Goal: Task Accomplishment & Management: Manage account settings

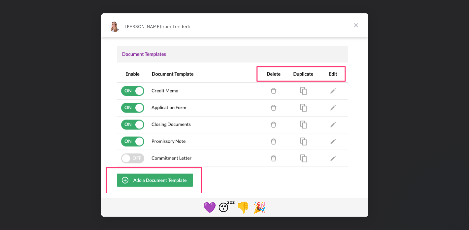
scroll to position [132, 0]
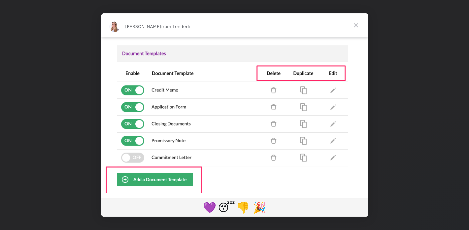
click at [357, 22] on span "Close" at bounding box center [356, 25] width 24 height 24
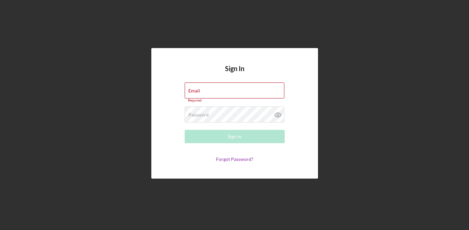
type input "[EMAIL_ADDRESS][DOMAIN_NAME]"
click at [239, 136] on div "Sign In" at bounding box center [235, 136] width 14 height 13
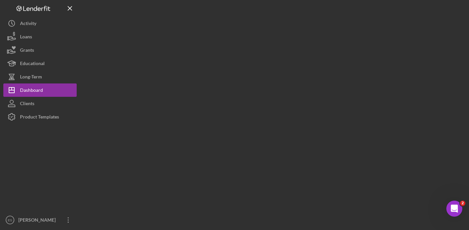
scroll to position [0, 0]
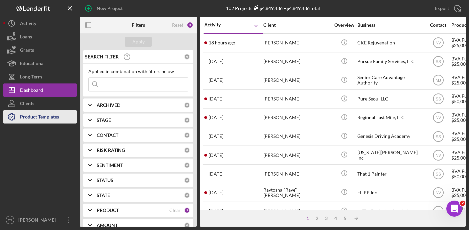
click at [58, 119] on div "Product Templates" at bounding box center [39, 117] width 39 height 15
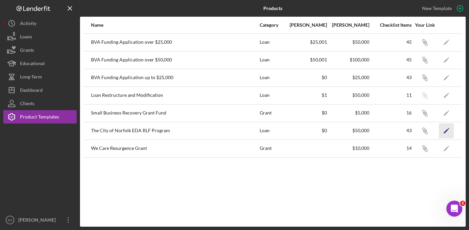
click at [447, 130] on icon "Icon/Edit" at bounding box center [446, 130] width 15 height 15
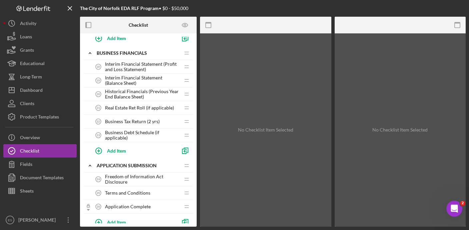
scroll to position [418, 0]
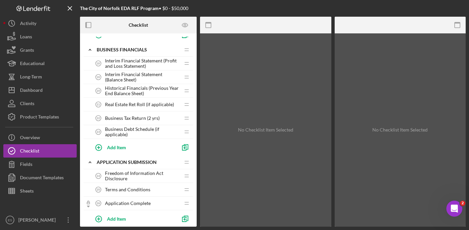
click at [137, 175] on span "Freedom of Information Act Disclosure" at bounding box center [142, 175] width 75 height 11
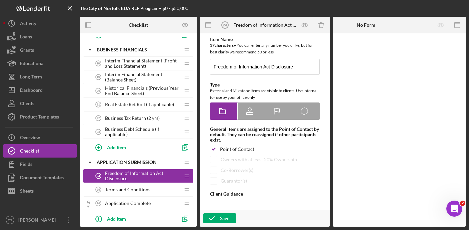
type textarea "<div>Please download the Freedom of Information Act&nbsp;Disclosure form review…"
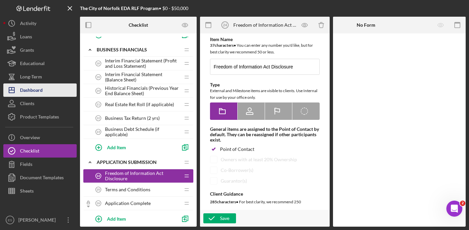
click at [38, 88] on div "Dashboard" at bounding box center [31, 90] width 23 height 15
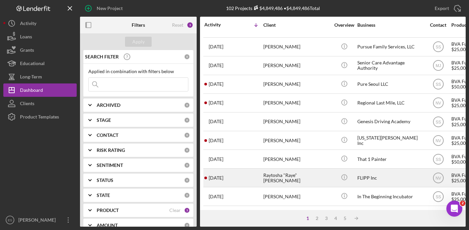
scroll to position [15, 0]
click at [367, 176] on div "FLIPP Inc" at bounding box center [390, 177] width 67 height 18
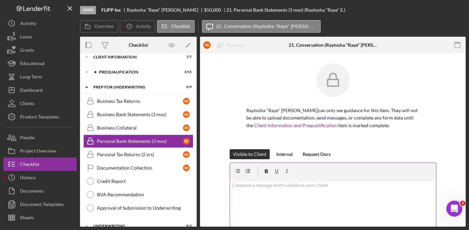
scroll to position [36, 0]
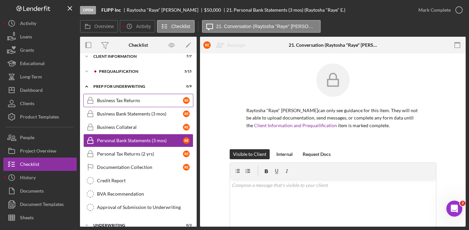
click at [146, 104] on link "Business Tax Returns Business Tax Returns R E" at bounding box center [138, 100] width 110 height 13
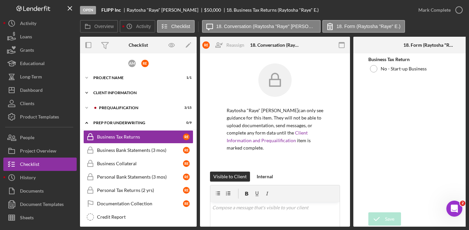
click at [118, 86] on div "Icon/Expander Client Information 7 / 7" at bounding box center [138, 92] width 117 height 13
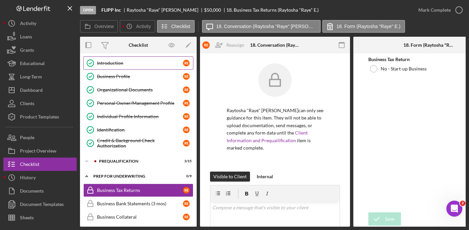
scroll to position [44, 0]
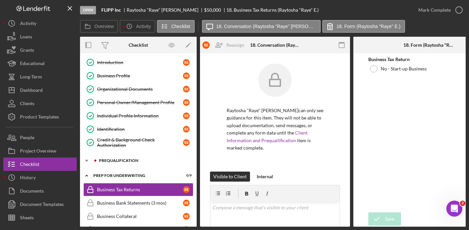
click at [122, 161] on div "Prequalification" at bounding box center [143, 160] width 89 height 4
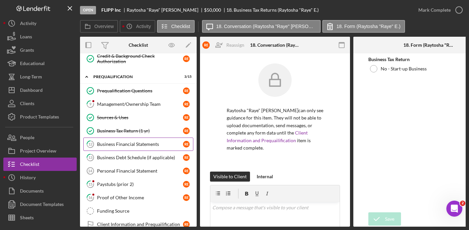
scroll to position [128, 0]
click at [122, 170] on div "Personal Financial Statement" at bounding box center [140, 170] width 86 height 5
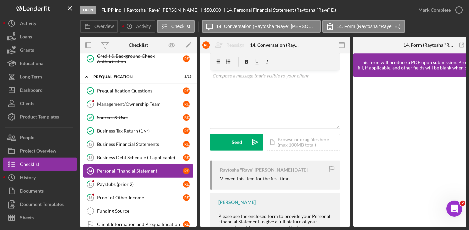
scroll to position [12, 0]
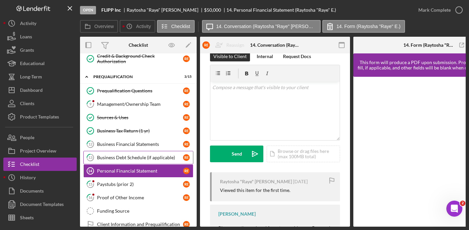
click at [129, 155] on div "Business Debt Schedule (if applicable)" at bounding box center [140, 157] width 86 height 5
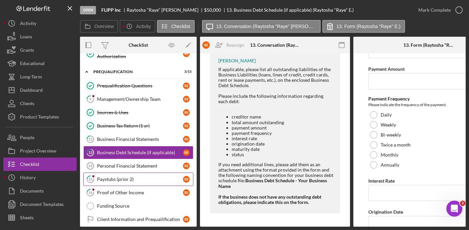
scroll to position [133, 0]
click at [130, 188] on link "16 Proof of Other Income R E" at bounding box center [138, 191] width 110 height 13
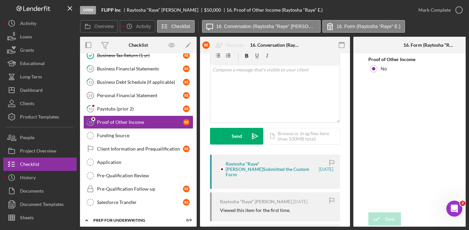
scroll to position [88, 0]
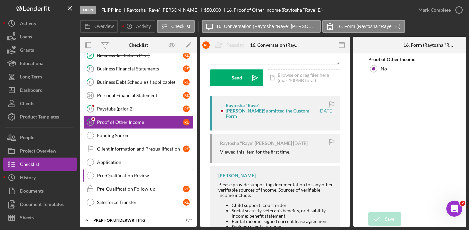
click at [138, 177] on div "Pre-Qualification Review" at bounding box center [145, 175] width 96 height 5
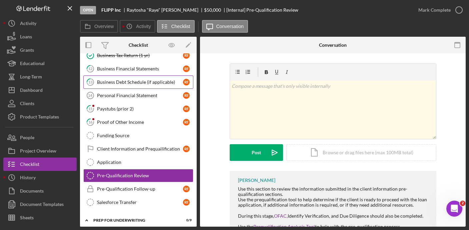
click at [138, 82] on div "Business Debt Schedule (if applicable)" at bounding box center [140, 81] width 86 height 5
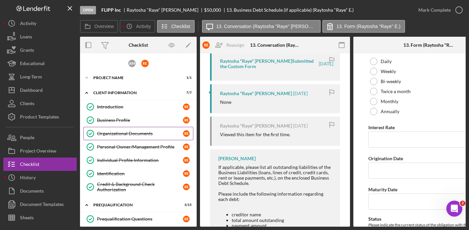
click at [119, 134] on div "Organizational Documents" at bounding box center [140, 133] width 86 height 5
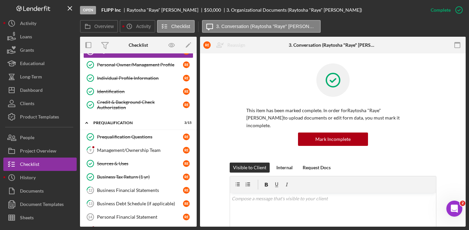
scroll to position [65, 0]
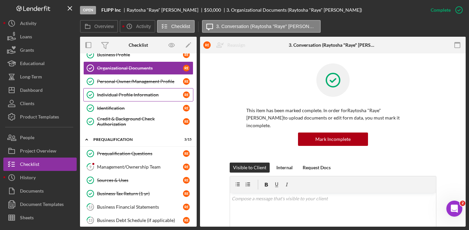
click at [121, 93] on div "Individual Profile Information" at bounding box center [140, 94] width 86 height 5
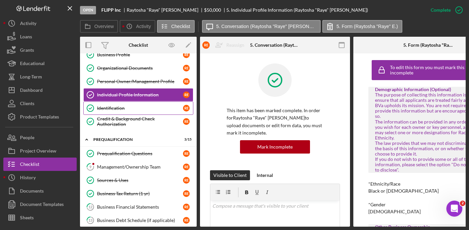
click at [118, 106] on div "Identification" at bounding box center [140, 107] width 86 height 5
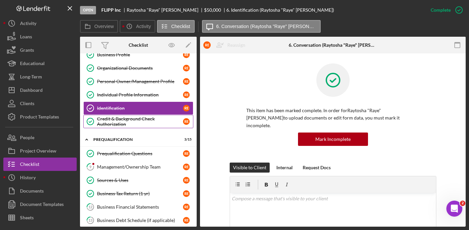
click at [114, 120] on div "Credit & Background Check Authorization" at bounding box center [140, 121] width 86 height 11
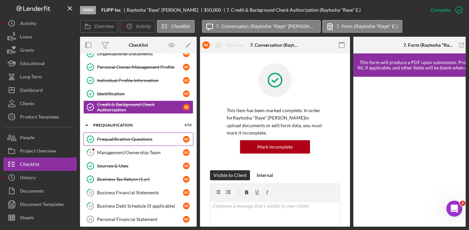
scroll to position [82, 0]
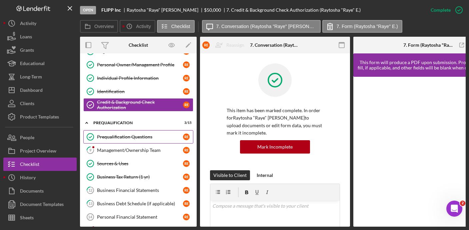
click at [112, 138] on div "Prequalification Questions" at bounding box center [140, 136] width 86 height 5
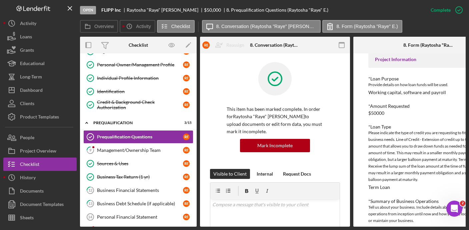
scroll to position [61, 0]
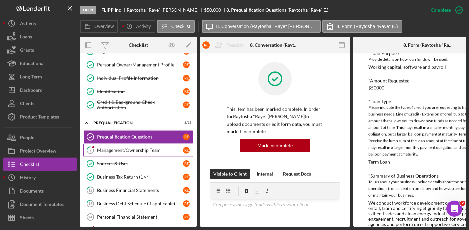
click at [144, 146] on link "9 Management/Ownership Team R E" at bounding box center [138, 149] width 110 height 13
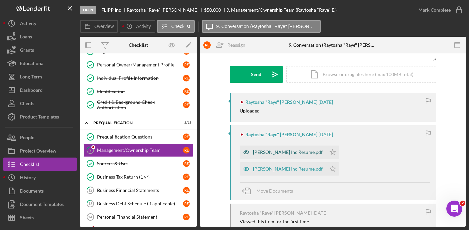
scroll to position [94, 0]
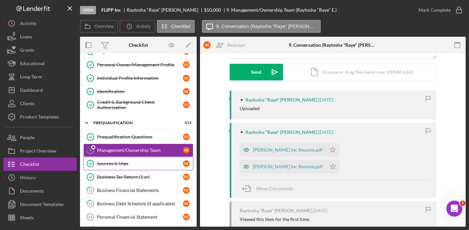
click at [116, 162] on div "Sources & Uses" at bounding box center [140, 163] width 86 height 5
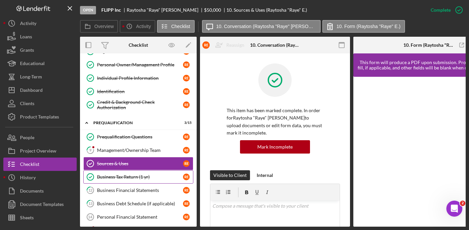
click at [127, 177] on div "Business Tax Return (1 yr)" at bounding box center [140, 176] width 86 height 5
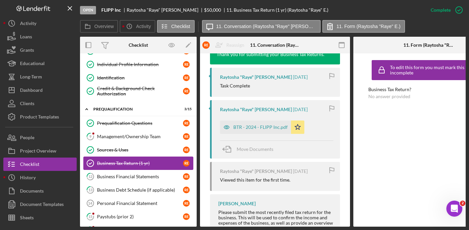
scroll to position [97, 0]
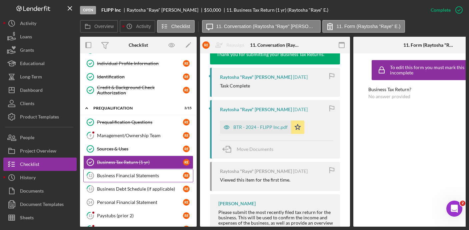
click at [143, 173] on div "Business Financial Statements" at bounding box center [140, 175] width 86 height 5
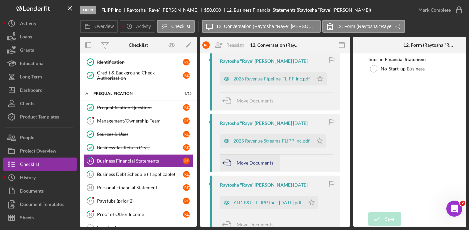
scroll to position [238, 0]
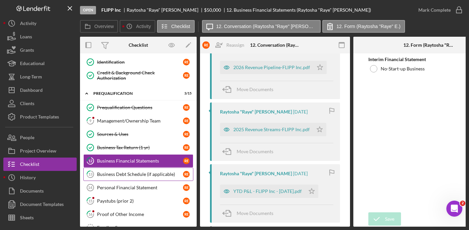
click at [142, 175] on div "Business Debt Schedule (if applicable)" at bounding box center [140, 173] width 86 height 5
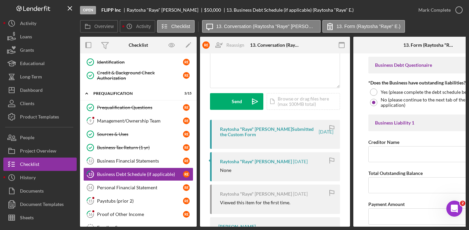
scroll to position [142, 0]
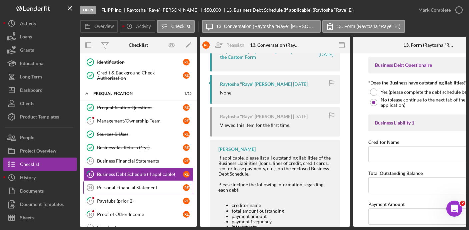
click at [133, 189] on div "Personal Financial Statement" at bounding box center [140, 187] width 86 height 5
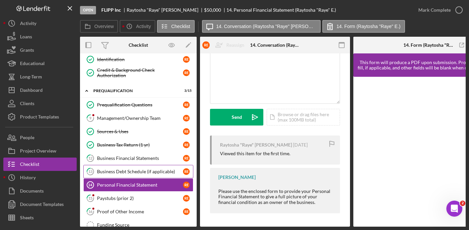
scroll to position [156, 0]
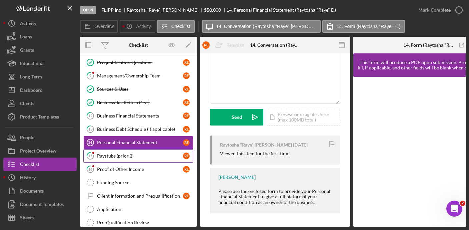
click at [107, 156] on div "Paystubs (prior 2)" at bounding box center [140, 155] width 86 height 5
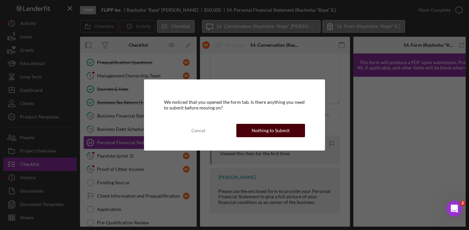
click at [289, 125] on button "Nothing to Submit" at bounding box center [270, 130] width 69 height 13
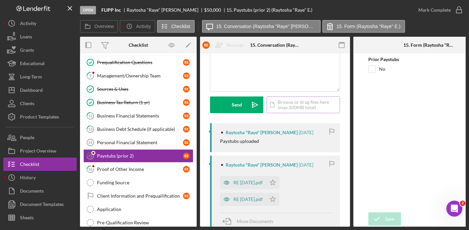
scroll to position [62, 0]
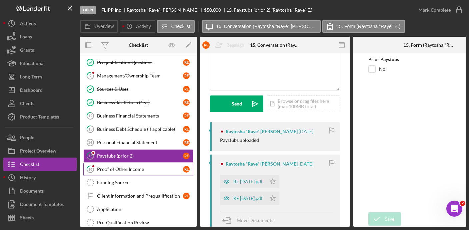
click at [105, 166] on link "16 Proof of Other Income R E" at bounding box center [138, 168] width 110 height 13
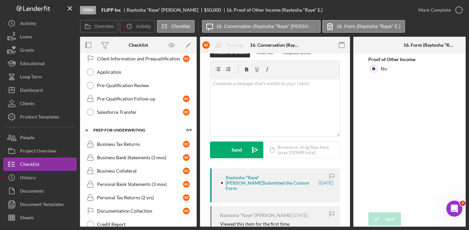
scroll to position [196, 0]
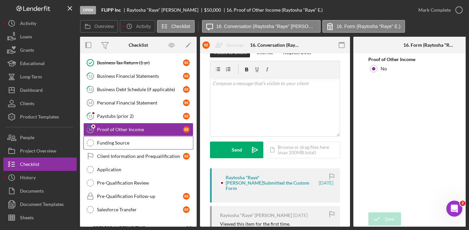
click at [104, 141] on div "Funding Source" at bounding box center [145, 142] width 96 height 5
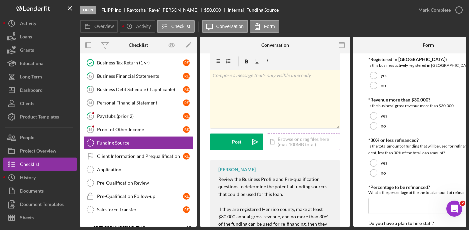
scroll to position [37, 0]
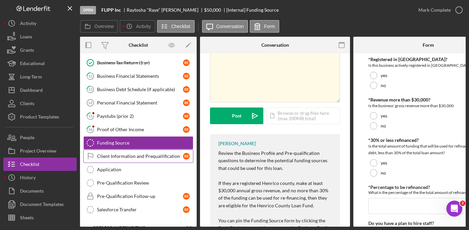
click at [128, 157] on div "Client Information and Prequailification" at bounding box center [140, 155] width 86 height 5
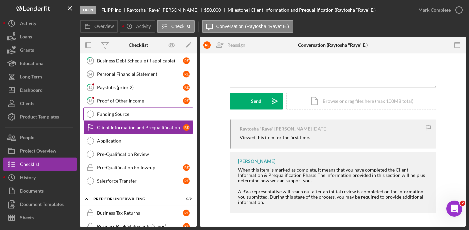
scroll to position [225, 0]
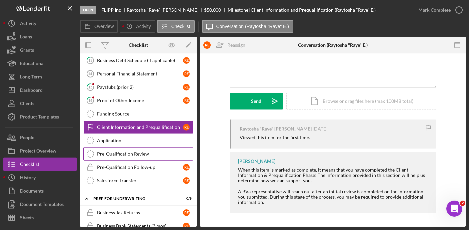
click at [132, 152] on div "Pre-Qualification Review" at bounding box center [145, 153] width 96 height 5
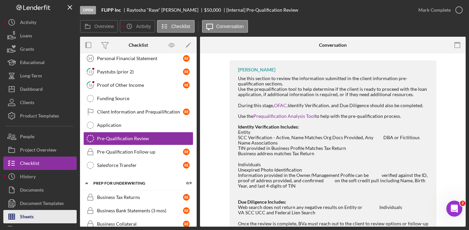
scroll to position [1, 0]
click at [28, 219] on div "Sheets" at bounding box center [27, 216] width 14 height 15
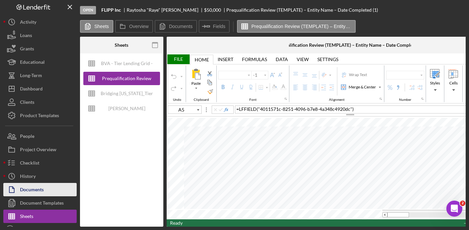
type input "Proxima Nova"
type input "11"
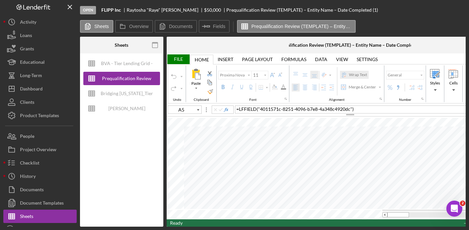
type input "B13"
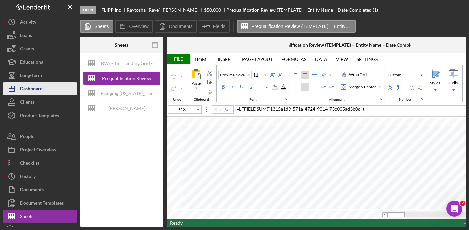
click at [36, 93] on div "Dashboard" at bounding box center [31, 89] width 23 height 15
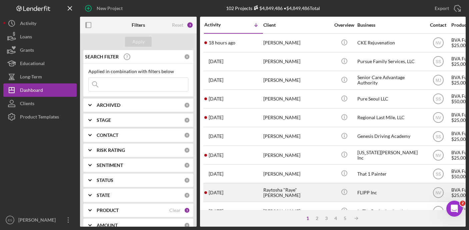
click at [374, 190] on div "FLIPP Inc" at bounding box center [390, 192] width 67 height 18
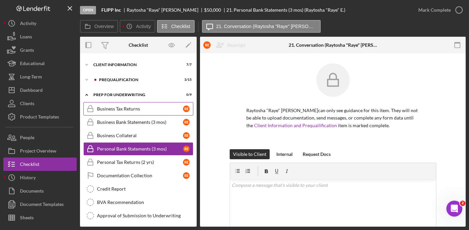
scroll to position [17, 0]
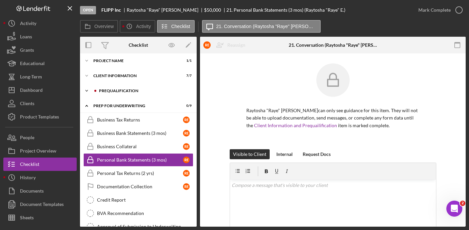
click at [120, 88] on div "Icon/Expander Prequalification 3 / 15" at bounding box center [138, 90] width 117 height 13
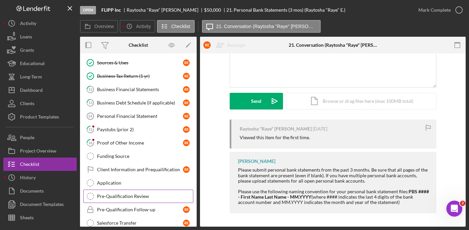
scroll to position [87, 0]
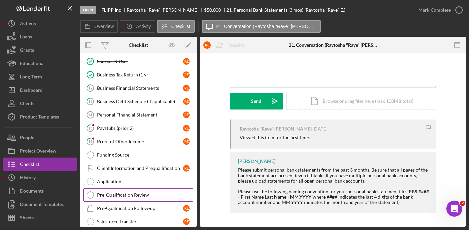
click at [126, 192] on div "Pre-Qualification Review" at bounding box center [145, 194] width 96 height 5
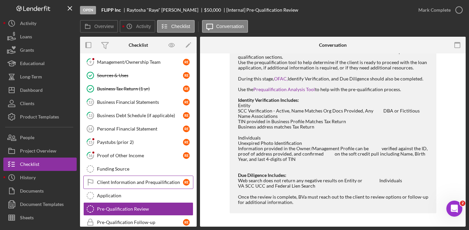
scroll to position [72, 0]
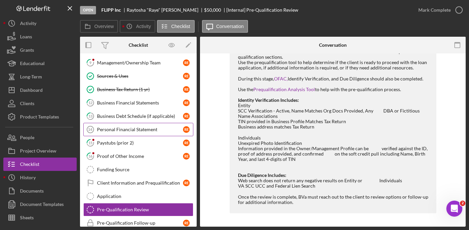
click at [136, 129] on div "Personal Financial Statement" at bounding box center [140, 129] width 86 height 5
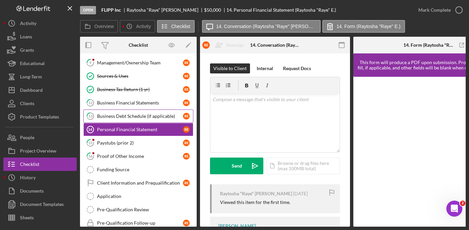
click at [126, 111] on link "13 Business Debt Schedule (if applicable) R E" at bounding box center [138, 115] width 110 height 13
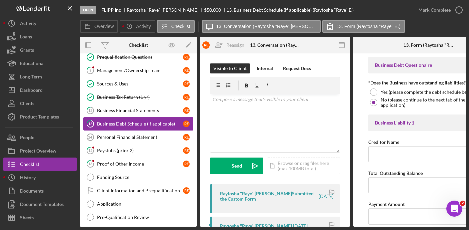
scroll to position [43, 0]
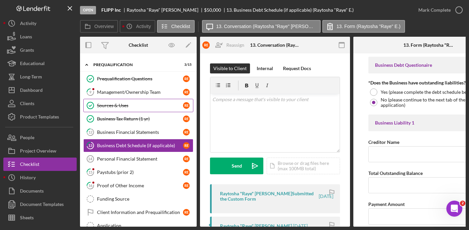
click at [119, 109] on link "Sources & Uses Sources & Uses R E" at bounding box center [138, 105] width 110 height 13
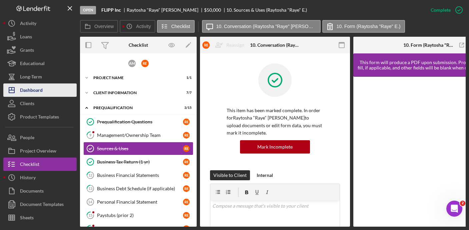
click at [37, 92] on div "Dashboard" at bounding box center [31, 90] width 23 height 15
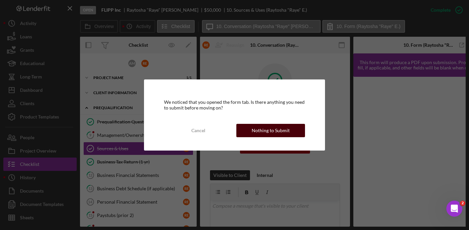
click at [277, 131] on div "Nothing to Submit" at bounding box center [271, 130] width 38 height 13
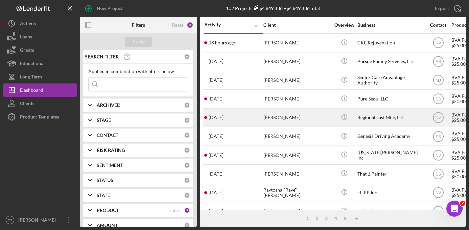
click at [390, 113] on div "Regional Last Mile, LLC" at bounding box center [390, 118] width 67 height 18
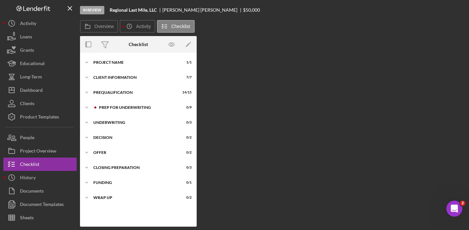
scroll to position [8, 0]
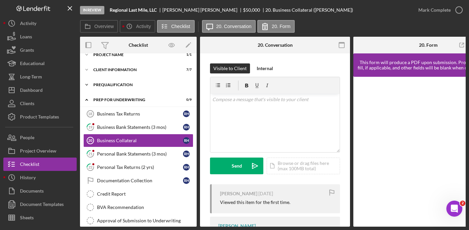
click at [120, 86] on div "Prequalification" at bounding box center [140, 85] width 95 height 4
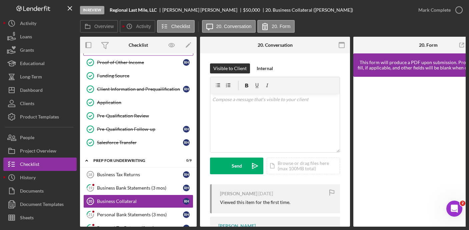
scroll to position [154, 0]
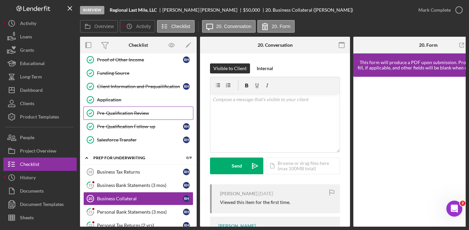
click at [131, 110] on link "Pre-Qualification Review Pre-Qualification Review" at bounding box center [138, 112] width 110 height 13
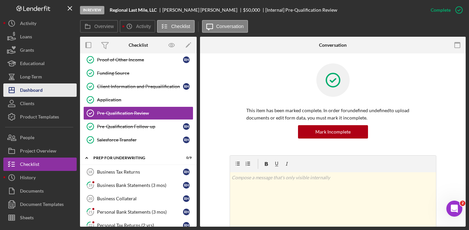
click at [44, 95] on button "Icon/Dashboard Dashboard" at bounding box center [39, 89] width 73 height 13
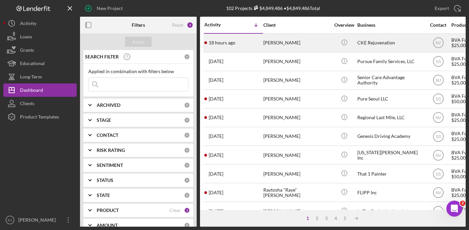
click at [370, 45] on div "CKE Rejuvenation" at bounding box center [390, 43] width 67 height 18
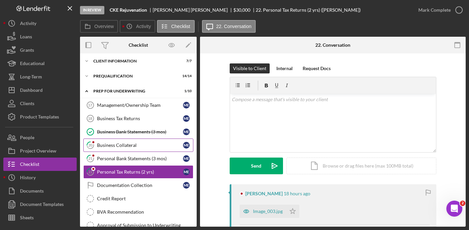
scroll to position [13, 0]
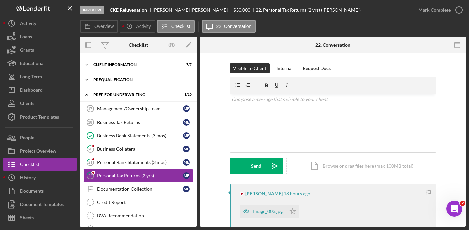
click at [129, 80] on div "Prequalification" at bounding box center [140, 80] width 95 height 4
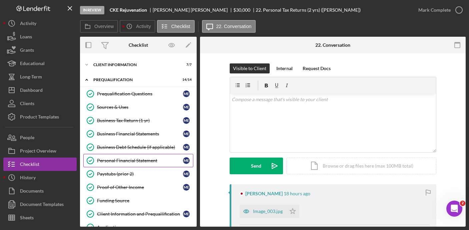
scroll to position [142, 0]
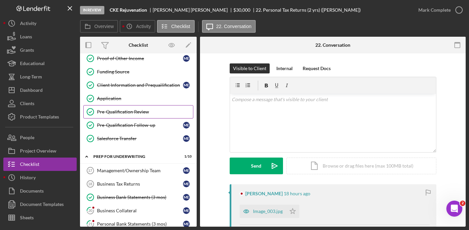
click at [122, 113] on div "Pre-Qualification Review" at bounding box center [145, 111] width 96 height 5
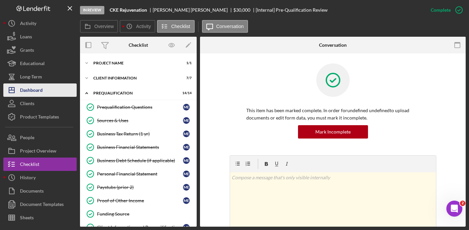
click at [39, 88] on div "Dashboard" at bounding box center [31, 90] width 23 height 15
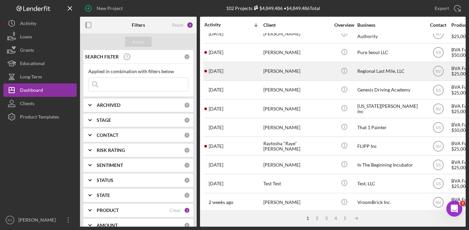
scroll to position [47, 0]
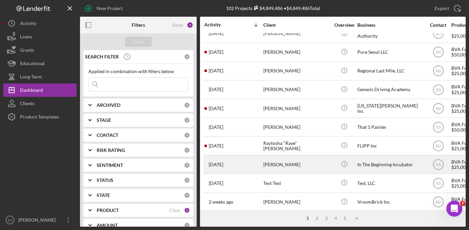
click at [373, 164] on div "In The Beginning Incubator" at bounding box center [390, 164] width 67 height 18
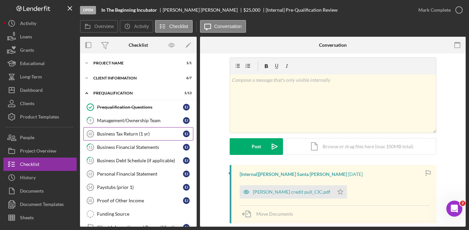
click at [129, 132] on div "Business Tax Return (1 yr)" at bounding box center [140, 133] width 86 height 5
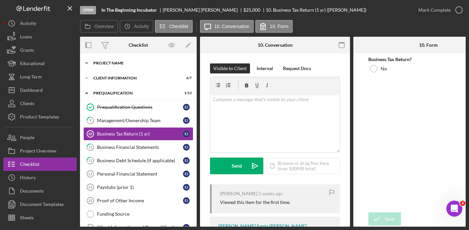
click at [116, 63] on div "Project Name" at bounding box center [140, 63] width 95 height 4
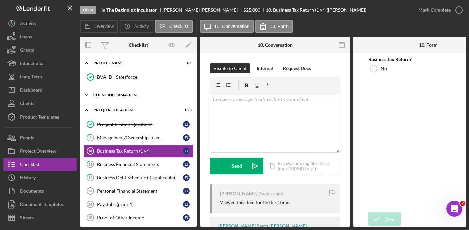
click at [124, 95] on div "Client Information" at bounding box center [140, 95] width 95 height 4
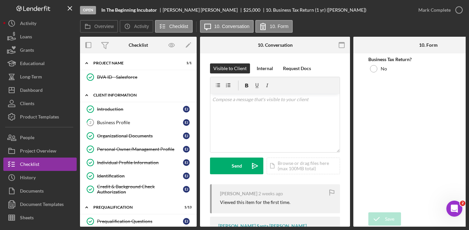
scroll to position [1, 0]
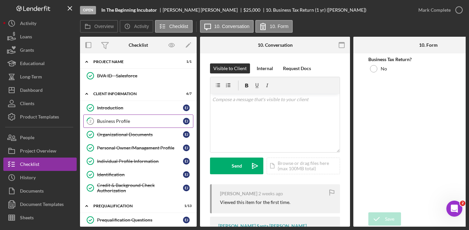
click at [121, 121] on div "Business Profile" at bounding box center [140, 120] width 86 height 5
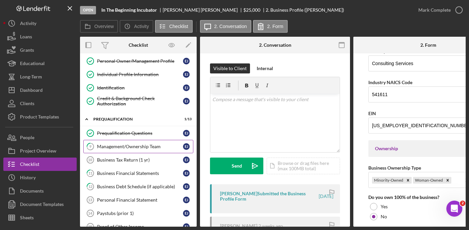
scroll to position [164, 0]
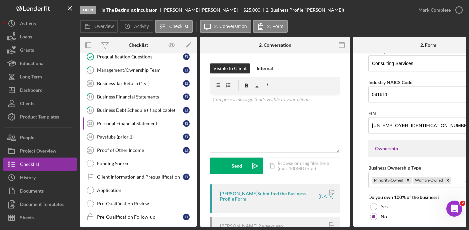
click at [143, 123] on div "Personal Financial Statement" at bounding box center [140, 123] width 86 height 5
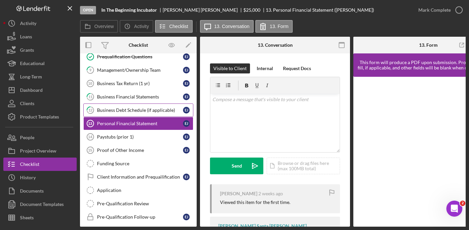
click at [145, 106] on link "12 Business Debt Schedule (if applicable) [PERSON_NAME]" at bounding box center [138, 109] width 110 height 13
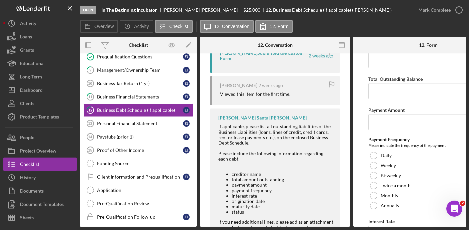
scroll to position [538, 0]
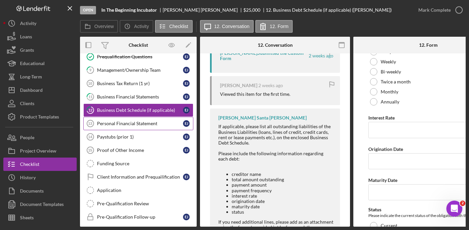
click at [124, 127] on link "Personal Financial Statement 13 Personal Financial Statement [PERSON_NAME]" at bounding box center [138, 123] width 110 height 13
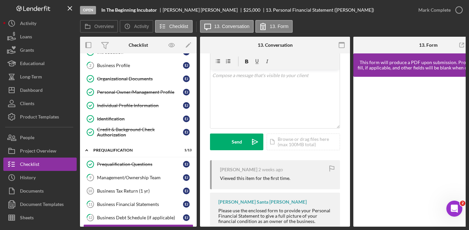
scroll to position [58, 0]
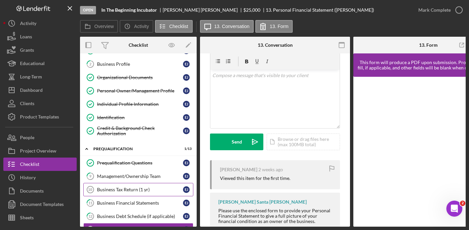
click at [123, 184] on link "Business Tax Return (1 yr) 10 Business Tax Return (1 yr) [PERSON_NAME]" at bounding box center [138, 189] width 110 height 13
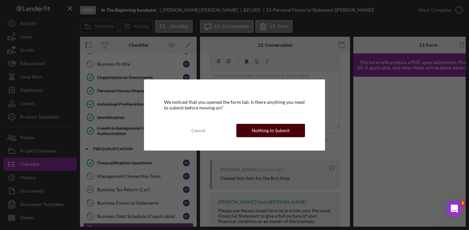
click at [281, 129] on div "Nothing to Submit" at bounding box center [271, 130] width 38 height 13
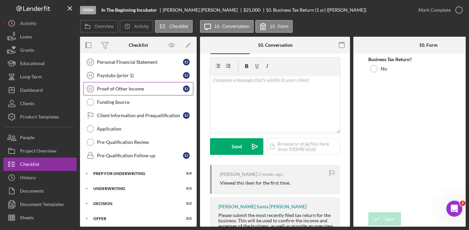
scroll to position [233, 0]
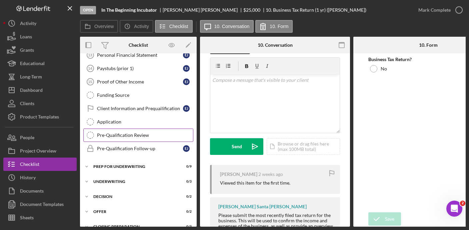
click at [133, 135] on div "Pre-Qualification Review" at bounding box center [145, 134] width 96 height 5
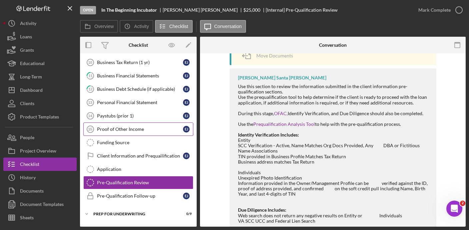
scroll to position [163, 0]
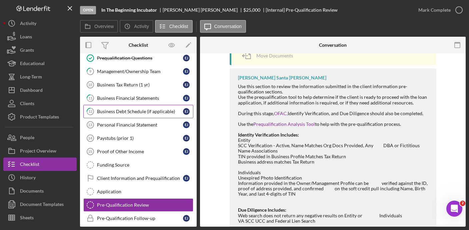
click at [132, 111] on div "Business Debt Schedule (if applicable)" at bounding box center [140, 111] width 86 height 5
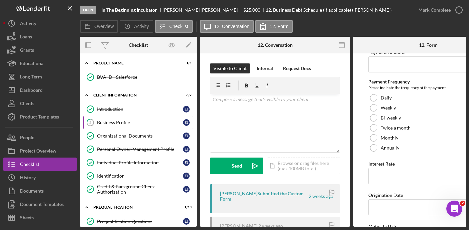
click at [134, 123] on div "Business Profile" at bounding box center [140, 122] width 86 height 5
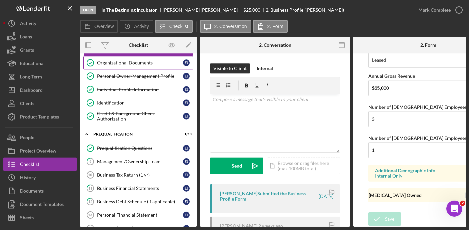
scroll to position [126, 0]
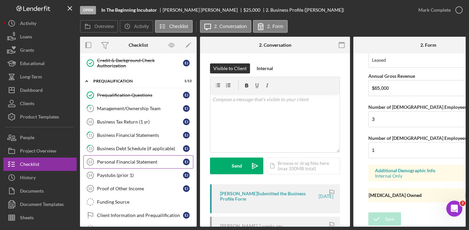
click at [121, 162] on div "Personal Financial Statement" at bounding box center [140, 161] width 86 height 5
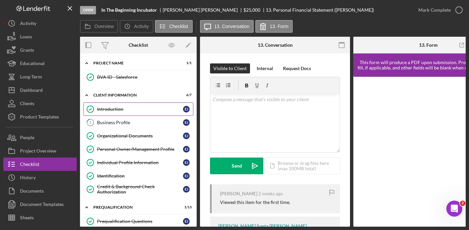
click at [110, 108] on div "Introduction" at bounding box center [140, 108] width 86 height 5
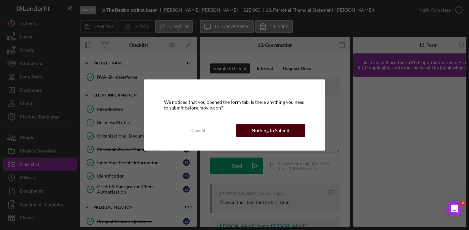
drag, startPoint x: 271, startPoint y: 127, endPoint x: 260, endPoint y: 126, distance: 11.0
click at [271, 127] on div "Nothing to Submit" at bounding box center [271, 130] width 38 height 13
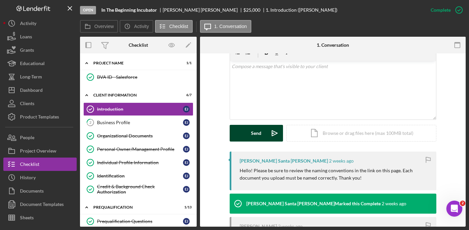
scroll to position [276, 0]
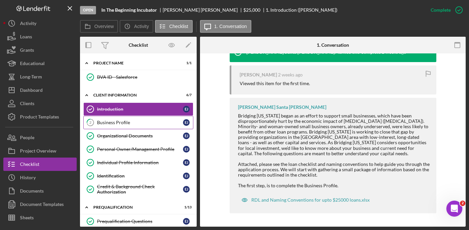
click at [123, 120] on div "Business Profile" at bounding box center [140, 122] width 86 height 5
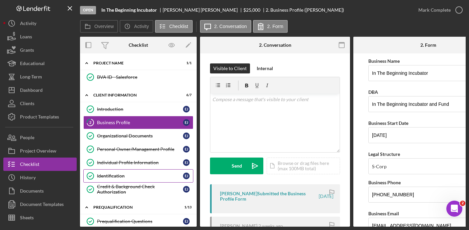
click at [125, 176] on div "Identification" at bounding box center [140, 175] width 86 height 5
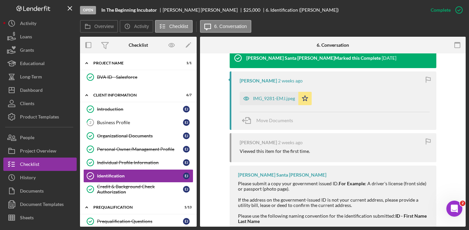
scroll to position [227, 0]
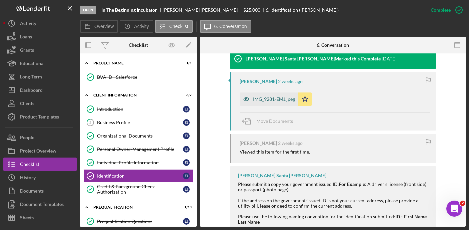
click at [264, 98] on div "IMG_9281-EMJ.jpeg" at bounding box center [274, 98] width 42 height 5
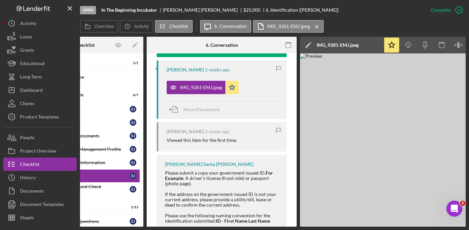
scroll to position [245, 0]
click at [308, 44] on polygon at bounding box center [307, 45] width 5 height 5
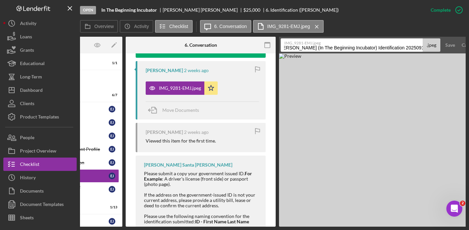
scroll to position [0, 88]
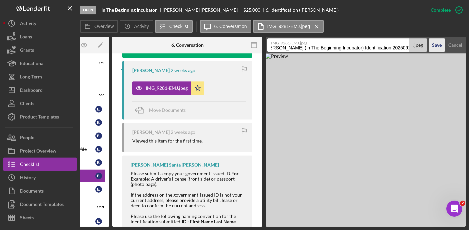
drag, startPoint x: 305, startPoint y: 48, endPoint x: 429, endPoint y: 51, distance: 124.3
click at [429, 51] on form "IMG_9281-EMJ.[PERSON_NAME] (In The Beginning Incubator) Identification 20250915…" at bounding box center [366, 45] width 200 height 17
type input "ID - [PERSON_NAME]"
click at [428, 38] on button "Save" at bounding box center [436, 44] width 16 height 13
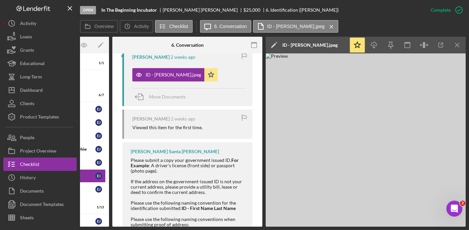
scroll to position [245, 0]
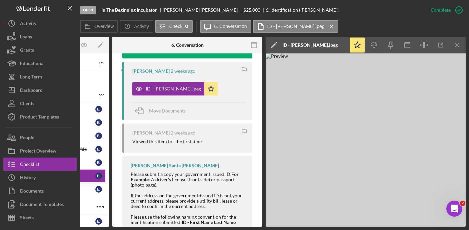
click at [275, 44] on polygon at bounding box center [273, 45] width 5 height 5
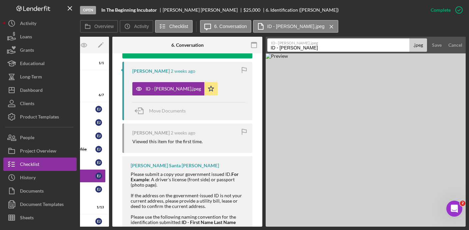
click at [318, 48] on input "ID - [PERSON_NAME]" at bounding box center [338, 44] width 142 height 13
click at [437, 46] on div "Save" at bounding box center [437, 44] width 10 height 13
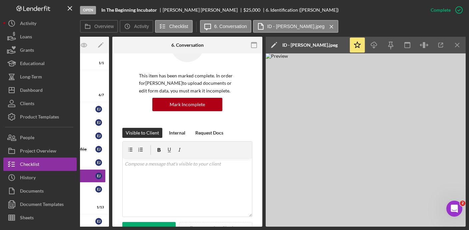
scroll to position [0, 0]
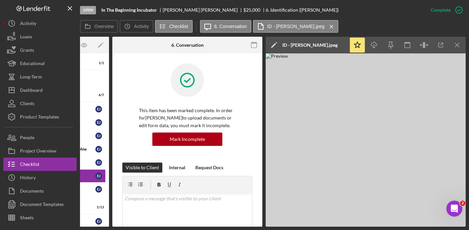
click at [138, 226] on div "Open In The Beginning Incubator [PERSON_NAME] $25,000 $25,000 6. Identification…" at bounding box center [234, 115] width 469 height 230
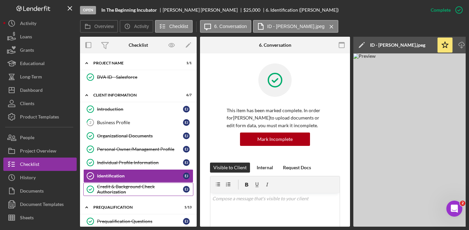
click at [107, 190] on div "Credit & Background Check Authorization" at bounding box center [140, 189] width 86 height 11
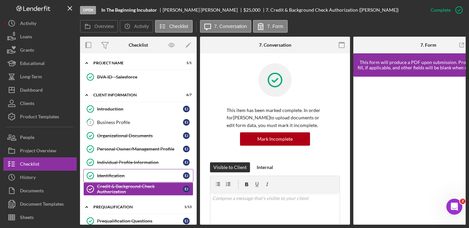
click at [121, 177] on div "Identification" at bounding box center [140, 175] width 86 height 5
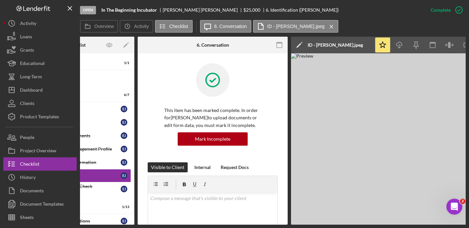
scroll to position [0, 88]
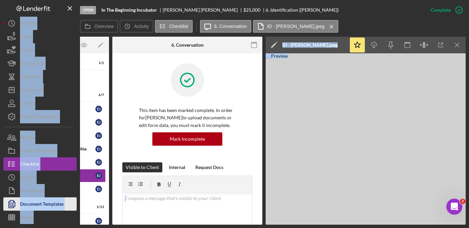
drag, startPoint x: 174, startPoint y: 225, endPoint x: 27, endPoint y: 198, distance: 149.9
click at [48, 209] on div "Open In The Beginning Incubator [PERSON_NAME] $25,000 $25,000 6. Identification…" at bounding box center [234, 114] width 469 height 228
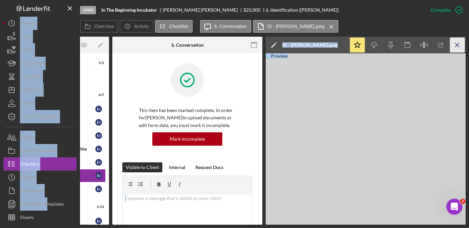
click at [458, 45] on icon "Icon/Menu Close" at bounding box center [457, 45] width 15 height 15
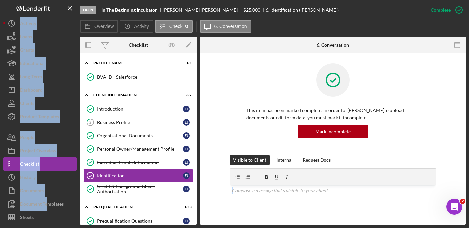
scroll to position [0, 0]
click at [112, 119] on link "2 Business Profile [PERSON_NAME]" at bounding box center [138, 122] width 110 height 13
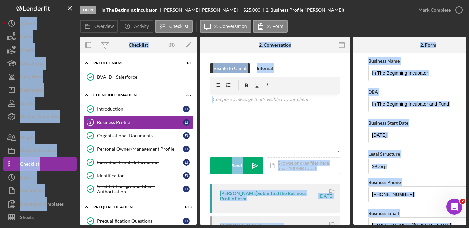
click at [359, 163] on form "Business Name In The Beginning Incubator DBA In The Beginning Incubator and Fun…" at bounding box center [428, 138] width 150 height 171
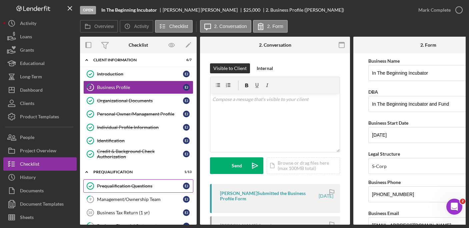
scroll to position [43, 0]
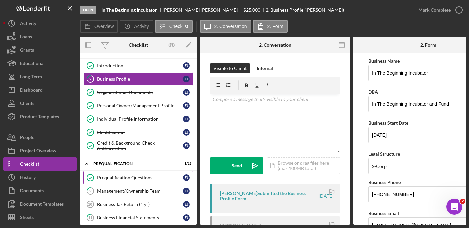
click at [131, 179] on div "Prequalification Questions" at bounding box center [140, 177] width 86 height 5
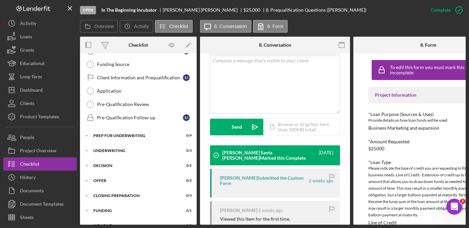
scroll to position [263, 0]
click at [136, 108] on link "Pre-Qualification Review Pre-Qualification Review" at bounding box center [138, 104] width 110 height 13
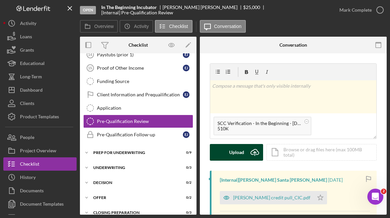
click at [236, 152] on div "Upload" at bounding box center [236, 152] width 15 height 17
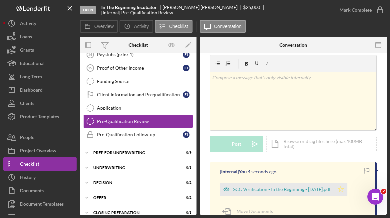
scroll to position [10, 0]
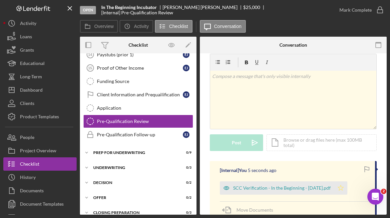
click at [343, 188] on polygon "button" at bounding box center [341, 187] width 6 height 5
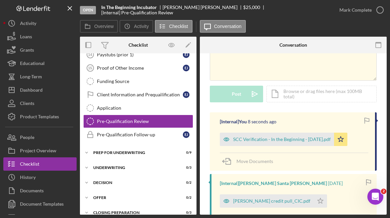
scroll to position [0, 0]
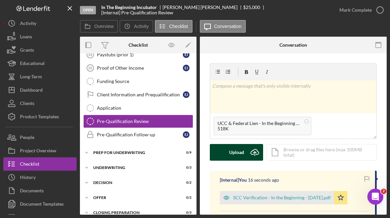
click at [227, 151] on button "Upload Icon/Upload" at bounding box center [236, 152] width 53 height 17
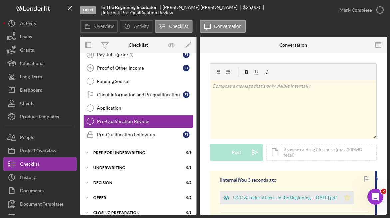
click at [349, 198] on icon "Icon/Star" at bounding box center [347, 197] width 13 height 13
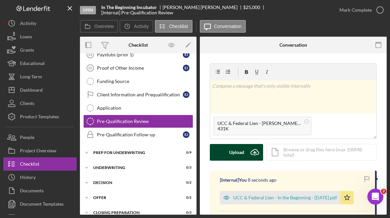
click at [238, 150] on div "Upload" at bounding box center [236, 152] width 15 height 17
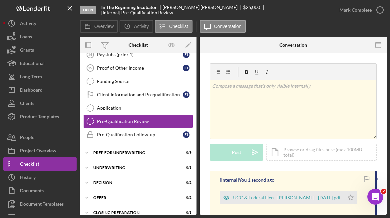
scroll to position [20, 0]
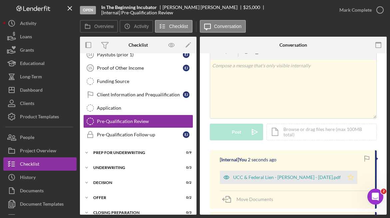
click at [348, 179] on polygon "button" at bounding box center [351, 176] width 6 height 5
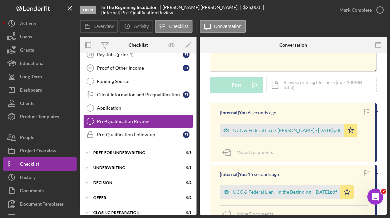
scroll to position [66, 0]
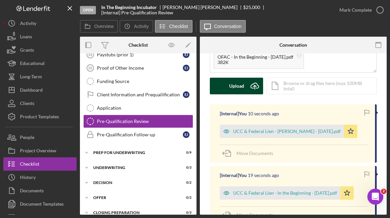
click at [243, 87] on div "Upload" at bounding box center [236, 86] width 15 height 17
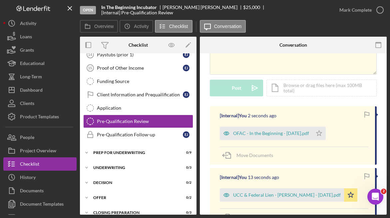
scroll to position [64, 0]
click at [319, 133] on polygon "button" at bounding box center [320, 133] width 6 height 5
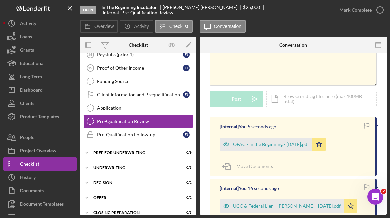
scroll to position [40, 0]
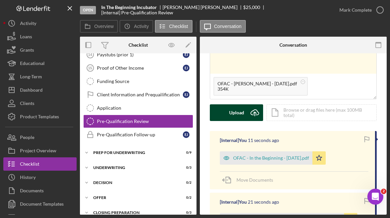
click at [241, 111] on div "Upload" at bounding box center [236, 112] width 15 height 17
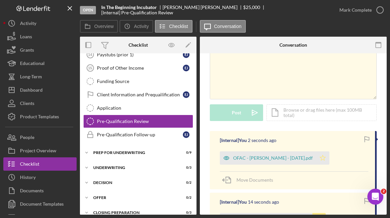
click at [319, 159] on icon "Icon/Star" at bounding box center [322, 157] width 13 height 13
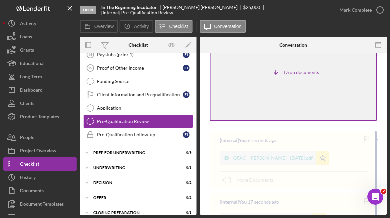
scroll to position [10, 0]
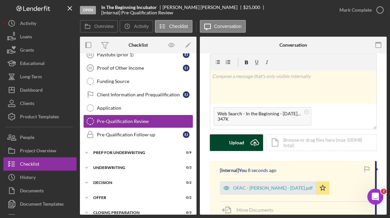
click at [230, 139] on div "Upload" at bounding box center [236, 142] width 15 height 17
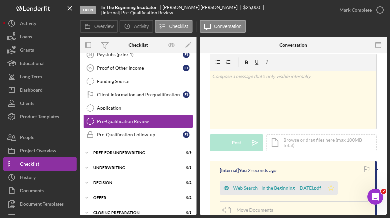
click at [331, 187] on polygon "button" at bounding box center [332, 187] width 6 height 5
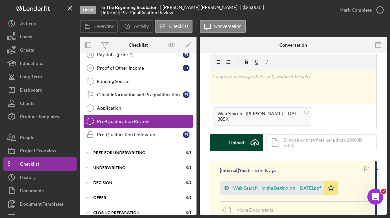
click at [241, 143] on div "Upload" at bounding box center [236, 142] width 15 height 17
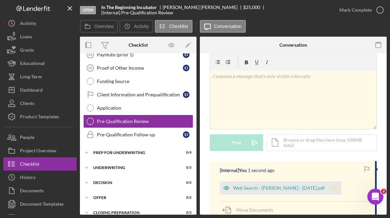
click at [332, 187] on polygon "button" at bounding box center [335, 187] width 6 height 5
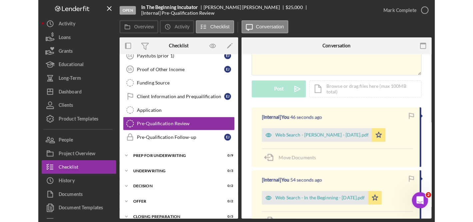
scroll to position [73, 0]
